Goal: Information Seeking & Learning: Learn about a topic

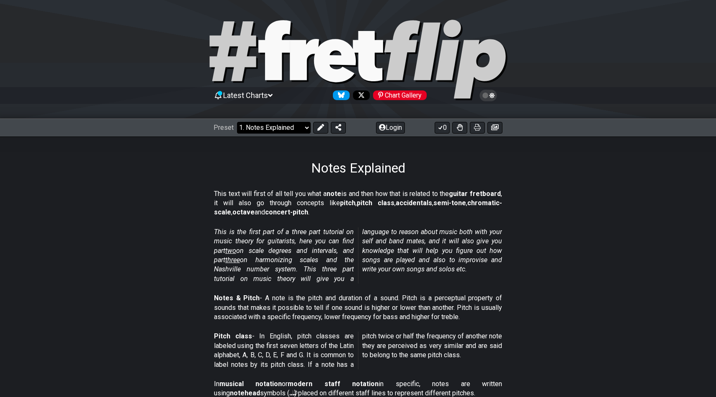
click at [261, 129] on select "Welcome to #fretflip! Initial Preset Custom Preset Minor Pentatonic Major Penta…" at bounding box center [274, 128] width 74 height 12
click at [237, 122] on select "Welcome to #fretflip! Initial Preset Custom Preset Minor Pentatonic Major Penta…" at bounding box center [274, 128] width 74 height 12
select select "/scale-degrees-and-intervals"
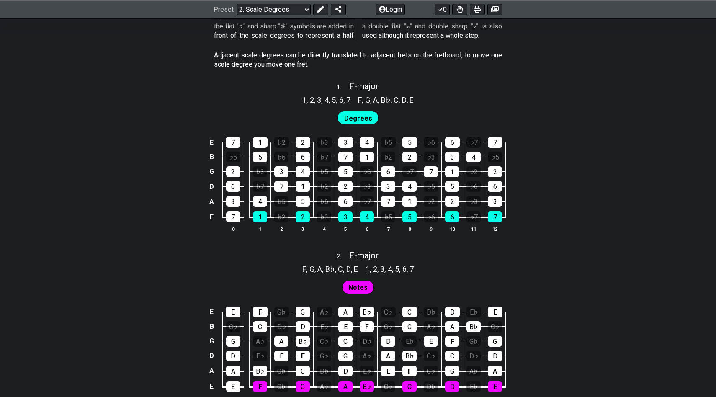
scroll to position [501, 0]
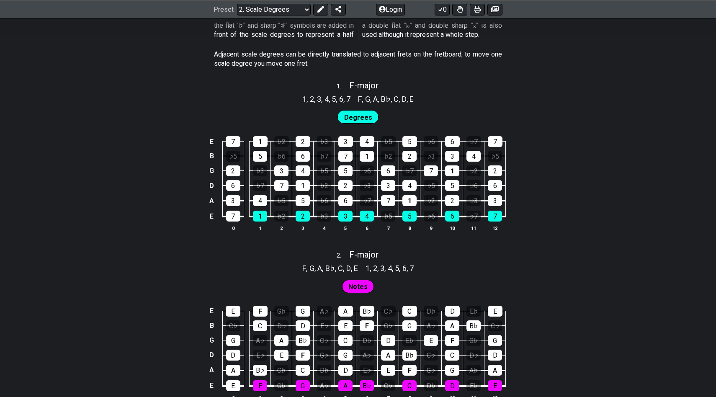
click at [366, 114] on span "Degrees" at bounding box center [358, 117] width 28 height 12
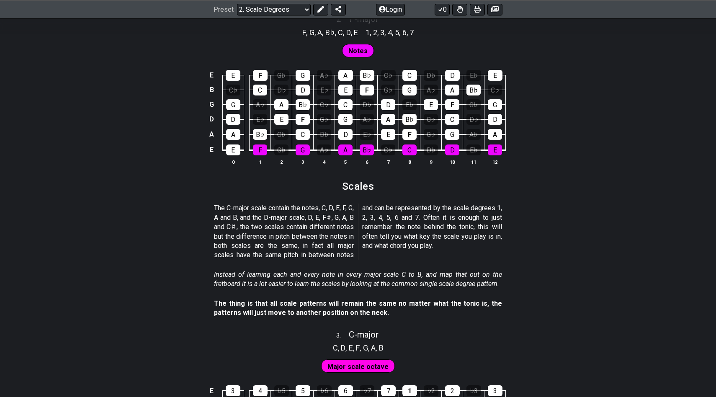
scroll to position [747, 0]
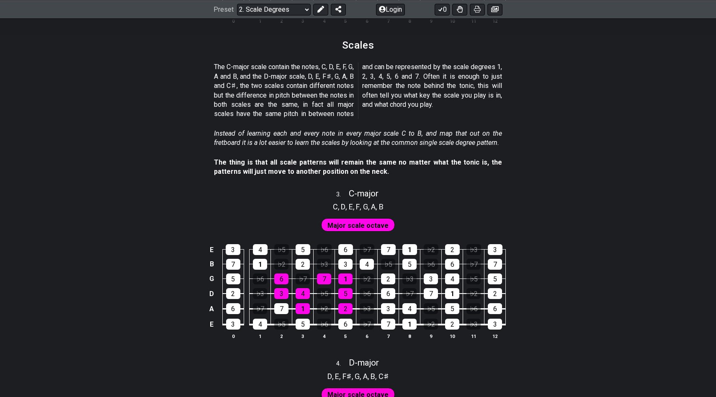
click at [650, 197] on div "3 . C - major" at bounding box center [358, 191] width 716 height 16
select select "C"
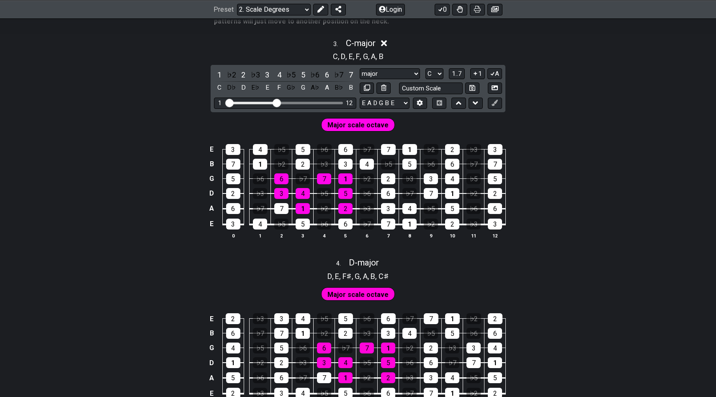
scroll to position [949, 0]
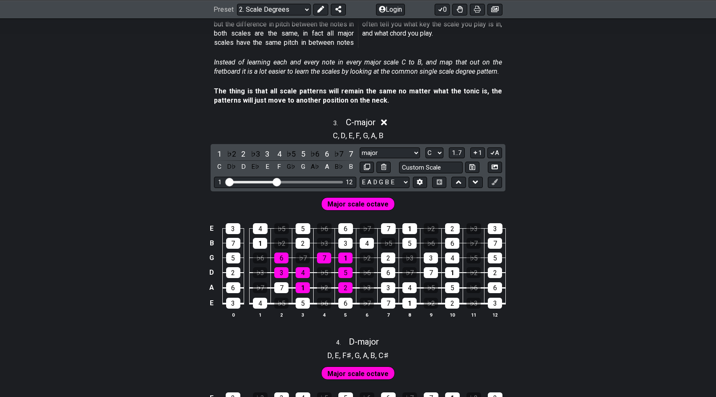
click at [650, 197] on div "Major scale octave" at bounding box center [358, 201] width 716 height 21
click at [392, 121] on div "3 . C - major" at bounding box center [358, 120] width 716 height 16
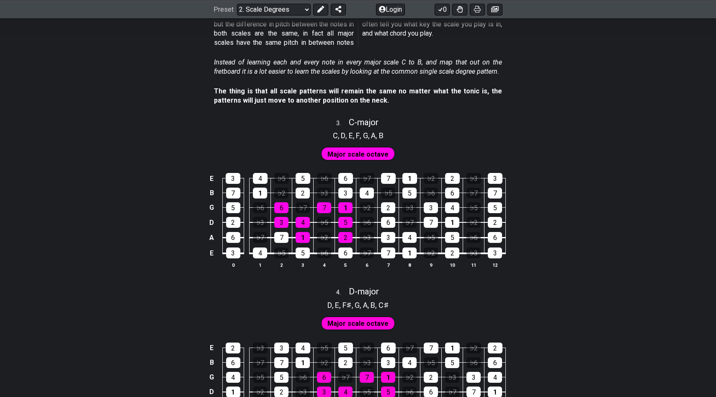
click at [389, 129] on div "C , D , E , F , G , A , B" at bounding box center [358, 134] width 716 height 13
click at [379, 136] on span "," at bounding box center [377, 135] width 3 height 11
click at [377, 154] on span "Major scale octave" at bounding box center [358, 154] width 61 height 12
click at [398, 185] on td "♭5" at bounding box center [388, 185] width 21 height 15
click at [390, 173] on div "7" at bounding box center [388, 178] width 15 height 11
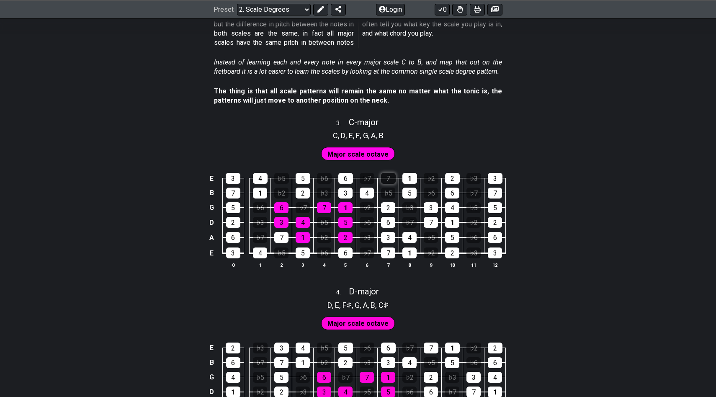
click at [390, 175] on div "7" at bounding box center [388, 178] width 15 height 11
click at [429, 151] on div "Major scale octave" at bounding box center [358, 151] width 716 height 21
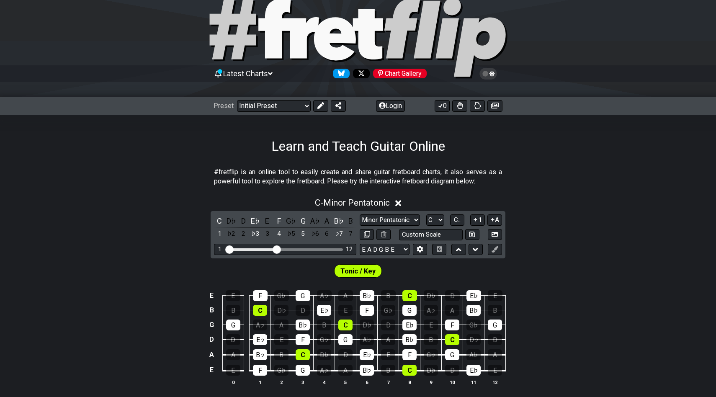
scroll to position [0, 0]
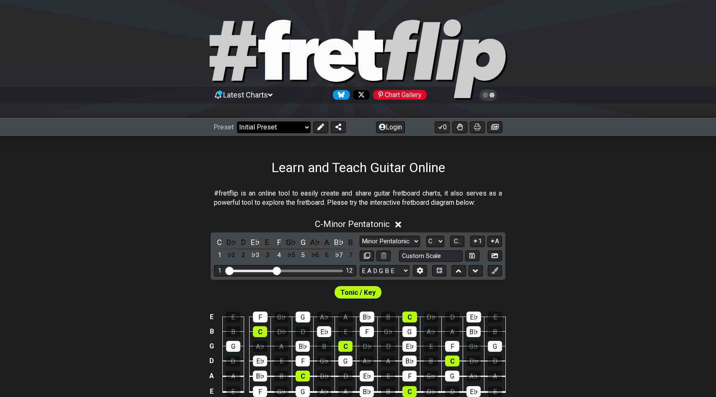
click at [260, 129] on select "Welcome to #fretflip! Initial Preset Custom Preset Minor Pentatonic Major Penta…" at bounding box center [274, 127] width 74 height 12
click at [237, 121] on select "Welcome to #fretflip! Initial Preset Custom Preset Minor Pentatonic Major Penta…" at bounding box center [274, 127] width 74 height 12
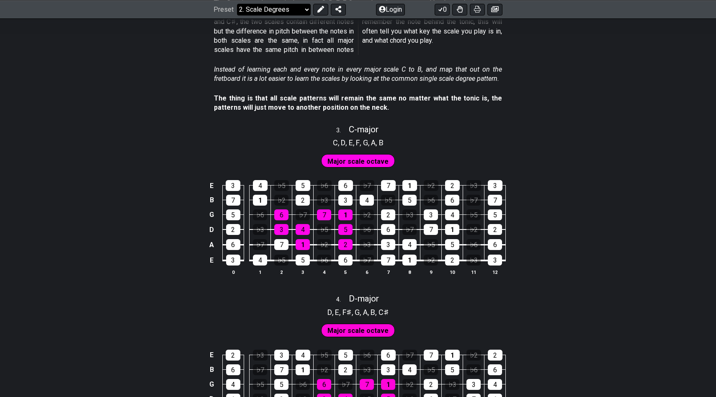
scroll to position [1037, 0]
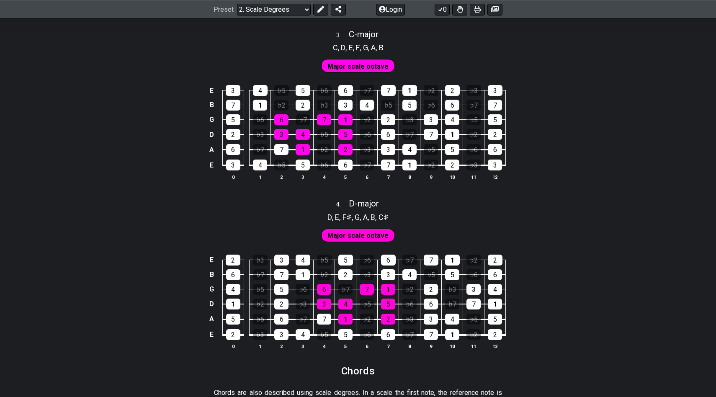
click at [500, 217] on div "D , E , F♯ , G , A , B , C♯" at bounding box center [358, 216] width 716 height 13
click at [494, 168] on div "3" at bounding box center [495, 165] width 14 height 11
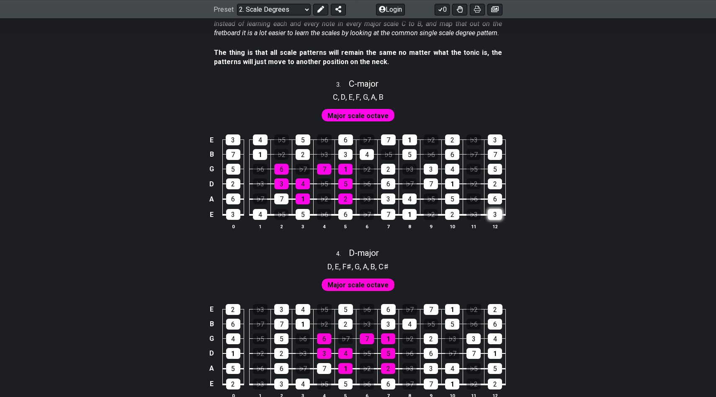
scroll to position [948, 0]
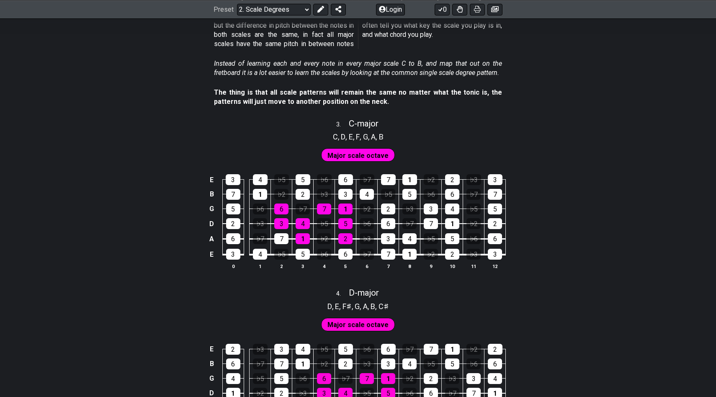
click at [369, 155] on span "Major scale octave" at bounding box center [358, 156] width 61 height 12
click at [365, 129] on section "C , D , E , F , G , A , B" at bounding box center [358, 135] width 58 height 13
click at [189, 212] on div "E 3 4 ♭5 5 ♭6 6 ♭7 7 1 ♭2 2 ♭3 3 B 7 1 ♭2 2 ♭3 3 4 ♭5 5 ♭6 6 ♭7 7 G 5 ♭6 6 ♭7 7…" at bounding box center [358, 222] width 716 height 118
click at [212, 212] on td "G" at bounding box center [212, 208] width 10 height 15
click at [212, 212] on td "x" at bounding box center [212, 208] width 10 height 15
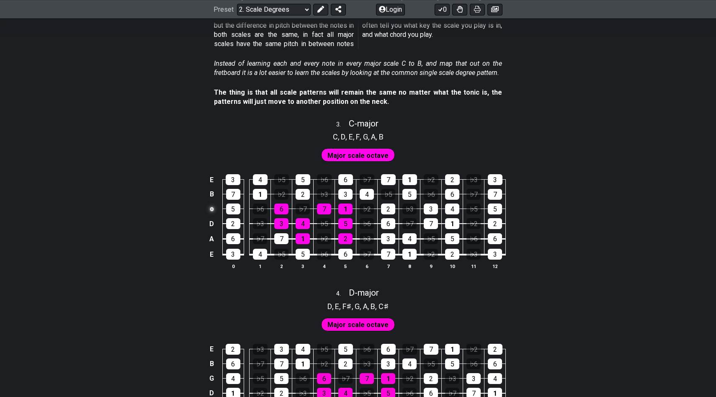
click at [211, 209] on td "o" at bounding box center [212, 208] width 10 height 15
click at [211, 209] on td at bounding box center [212, 208] width 10 height 15
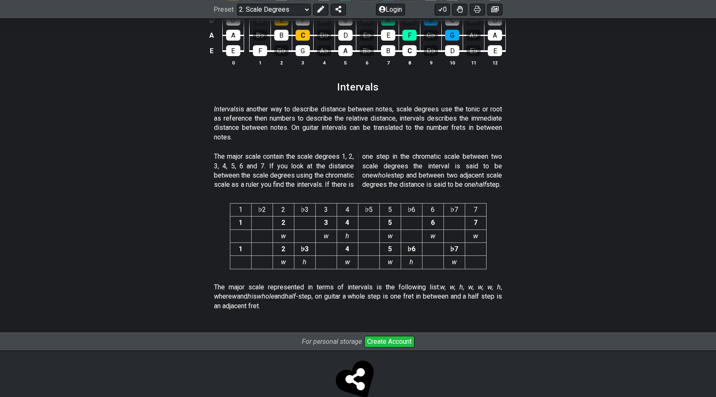
scroll to position [2128, 0]
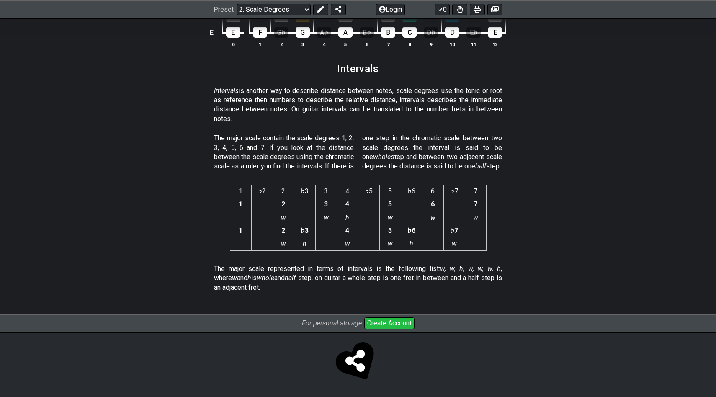
click at [446, 271] on em "w, w, h, w, w, w, h" at bounding box center [470, 269] width 61 height 8
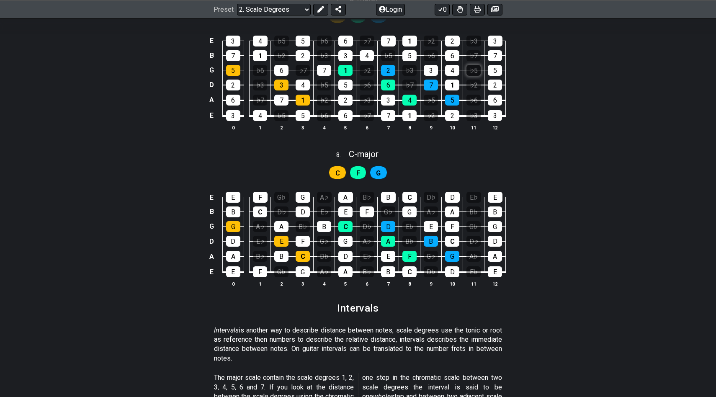
scroll to position [1737, 0]
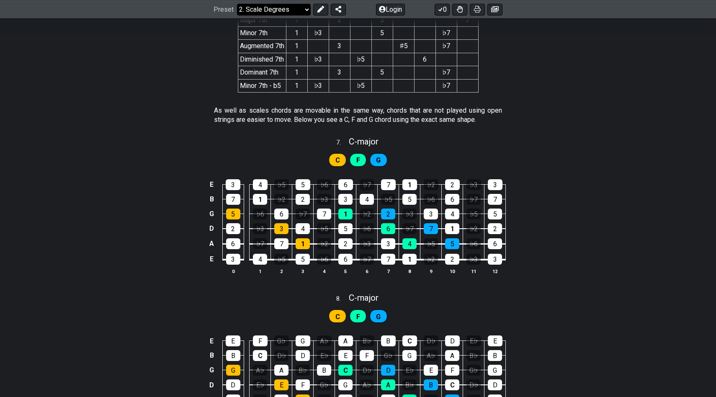
click at [272, 3] on div "Preset Welcome to #fretflip! Initial Preset Custom Preset Minor Pentatonic Majo…" at bounding box center [358, 9] width 716 height 18
click at [275, 8] on select "Welcome to #fretflip! Initial Preset Custom Preset Minor Pentatonic Major Penta…" at bounding box center [274, 9] width 74 height 12
click at [237, 3] on select "Welcome to #fretflip! Initial Preset Custom Preset Minor Pentatonic Major Penta…" at bounding box center [274, 9] width 74 height 12
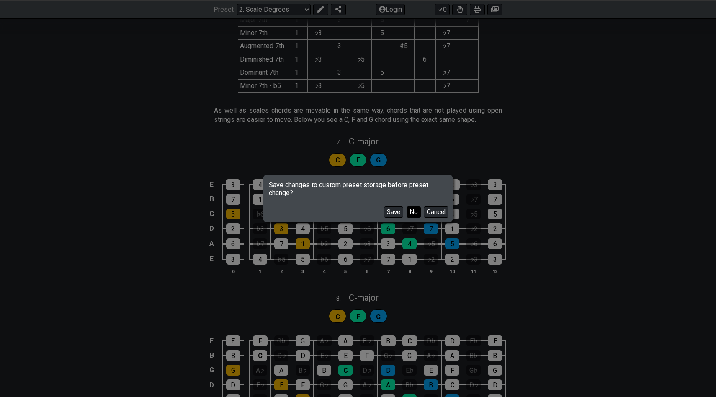
click at [411, 215] on button "No" at bounding box center [414, 212] width 14 height 11
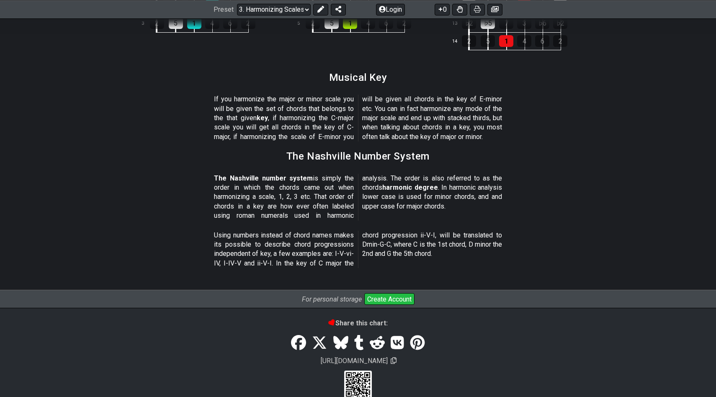
scroll to position [943, 0]
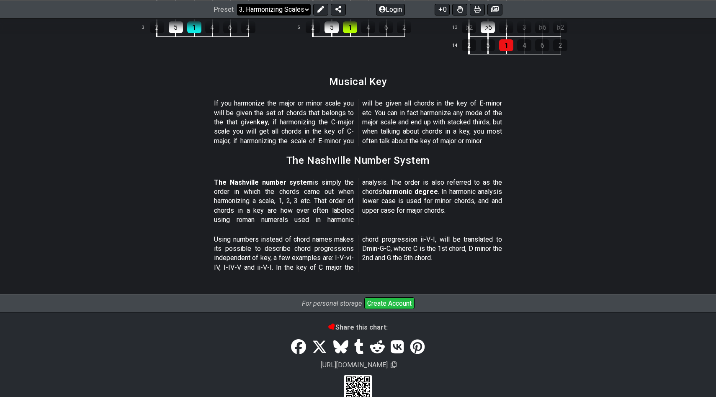
click at [281, 14] on select "Welcome to #fretflip! Initial Preset Custom Preset Minor Pentatonic Major Penta…" at bounding box center [274, 9] width 74 height 12
click at [237, 15] on select "Welcome to #fretflip! Initial Preset Custom Preset Minor Pentatonic Major Penta…" at bounding box center [274, 9] width 74 height 12
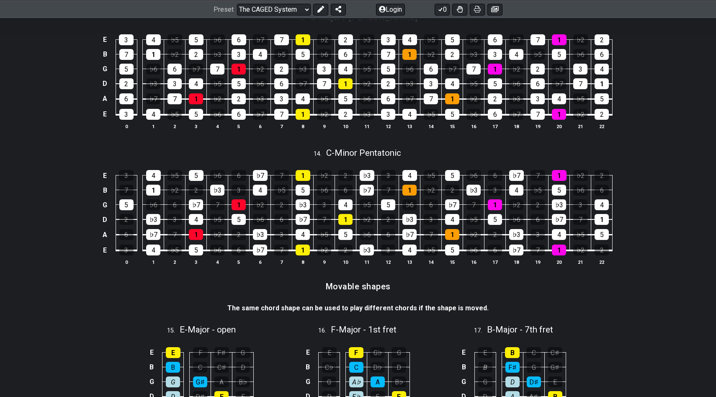
scroll to position [1284, 0]
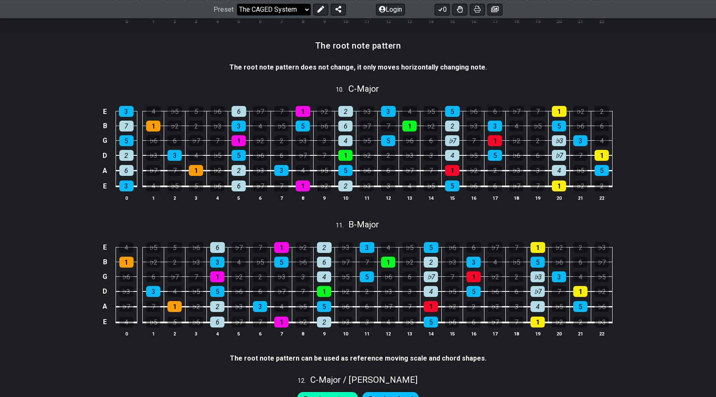
click at [283, 9] on select "Welcome to #fretflip! Initial Preset Custom Preset Minor Pentatonic Major Penta…" at bounding box center [274, 9] width 74 height 12
click at [237, 15] on select "Welcome to #fretflip! Initial Preset Custom Preset Minor Pentatonic Major Penta…" at bounding box center [274, 9] width 74 height 12
select select "/guitar-scales-generator"
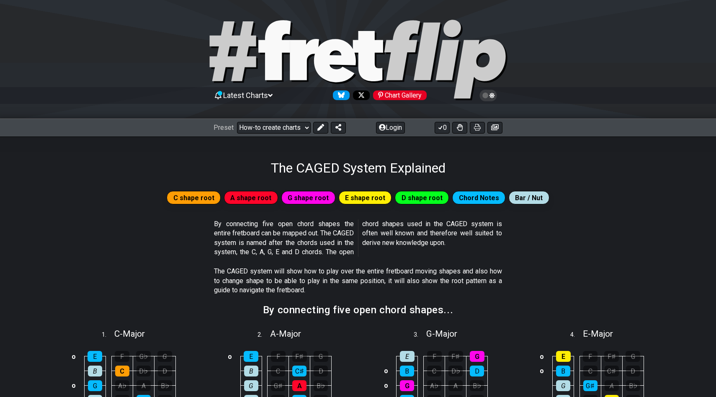
select select "A"
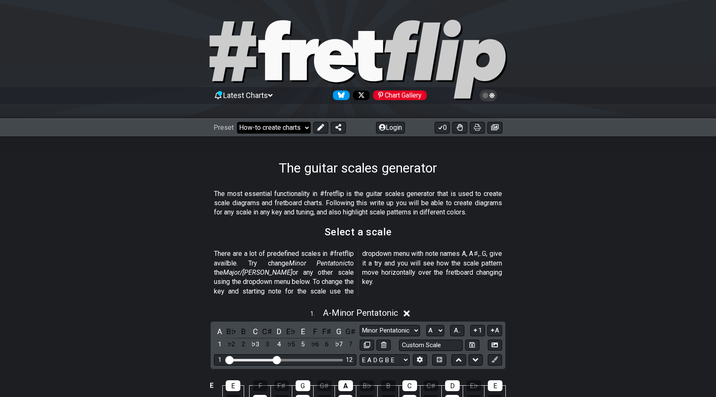
click at [298, 129] on select "Welcome to #fretflip! Initial Preset Custom Preset Minor Pentatonic Major Penta…" at bounding box center [274, 128] width 74 height 12
click at [237, 122] on select "Welcome to #fretflip! Initial Preset Custom Preset Minor Pentatonic Major Penta…" at bounding box center [274, 128] width 74 height 12
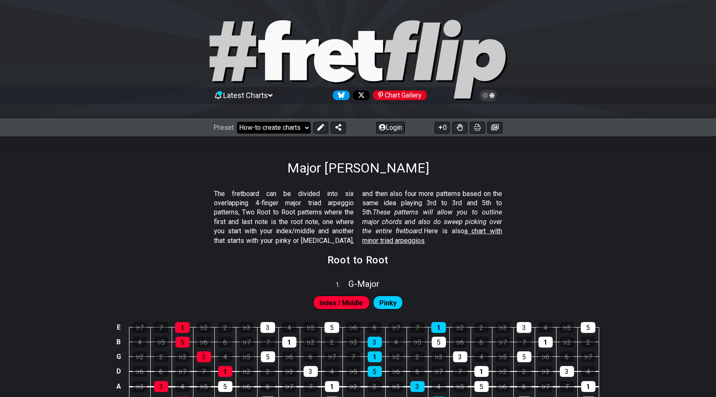
select select "/major-triad-arpeggios"
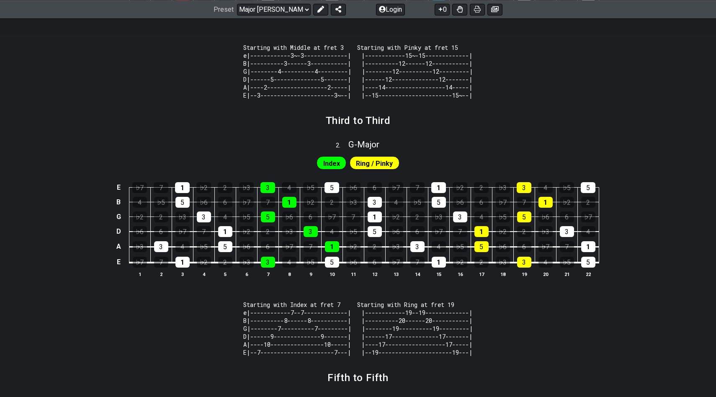
scroll to position [393, 0]
